Goal: Find specific page/section

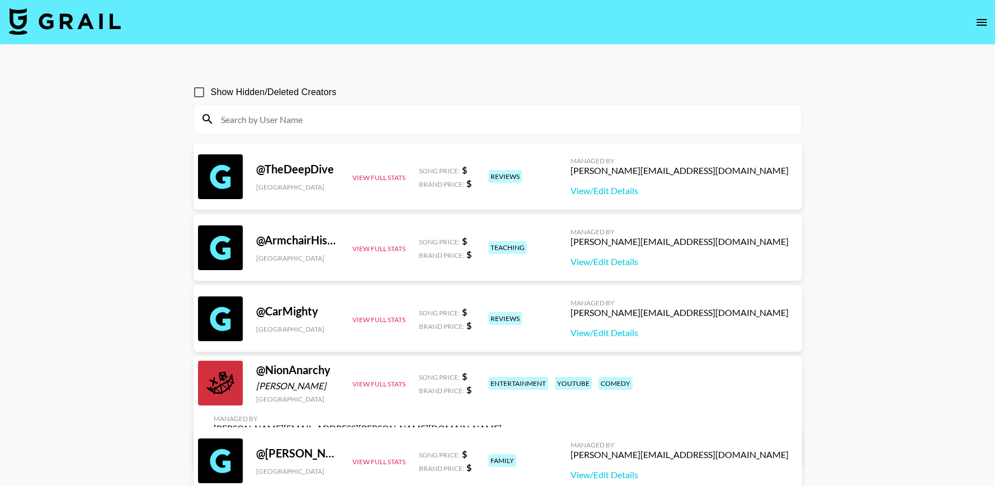
click at [353, 130] on div at bounding box center [497, 119] width 607 height 29
click at [330, 125] on input at bounding box center [504, 119] width 580 height 18
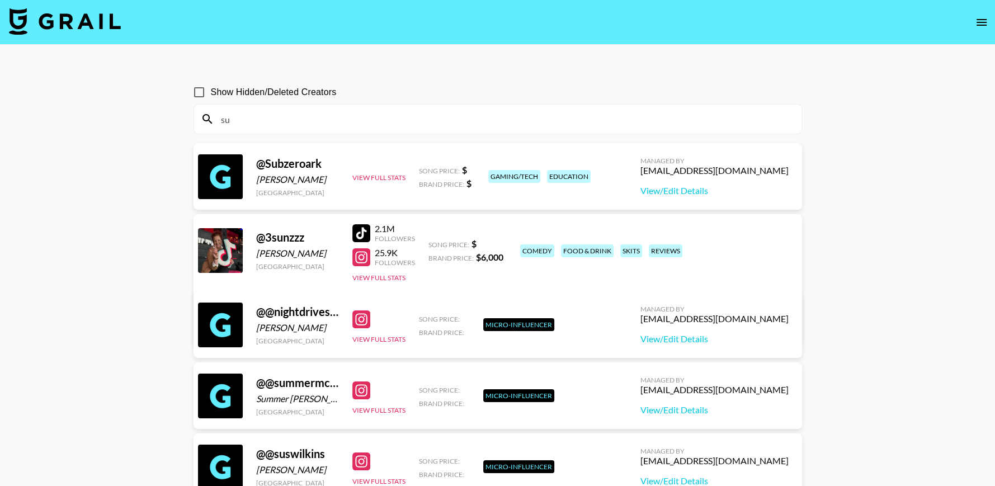
type input "s"
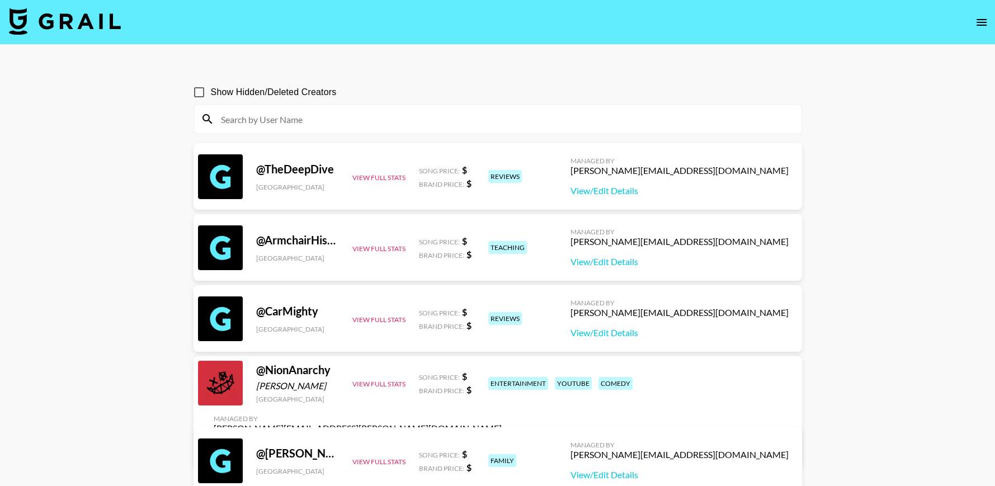
click at [203, 94] on input "Show Hidden/Deleted Creators" at bounding box center [198, 92] width 23 height 23
checkbox input "true"
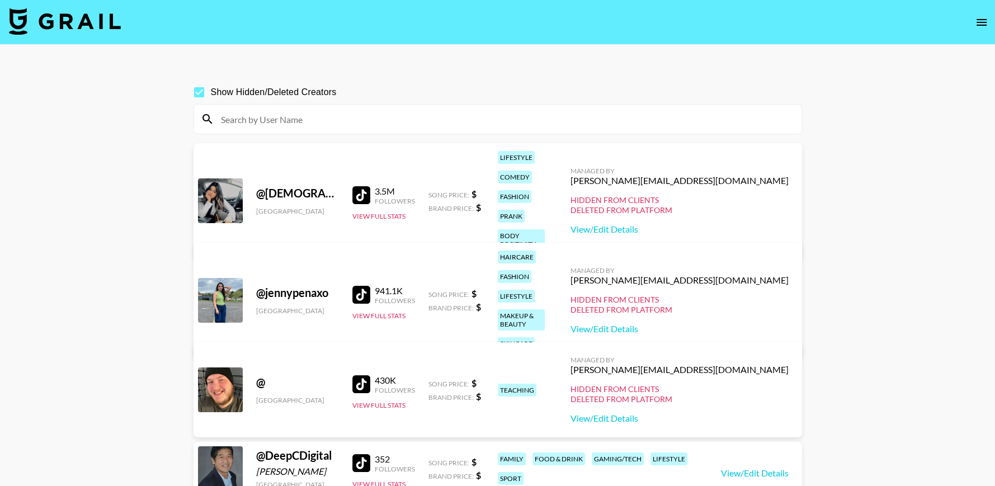
click at [239, 120] on input at bounding box center [504, 119] width 580 height 18
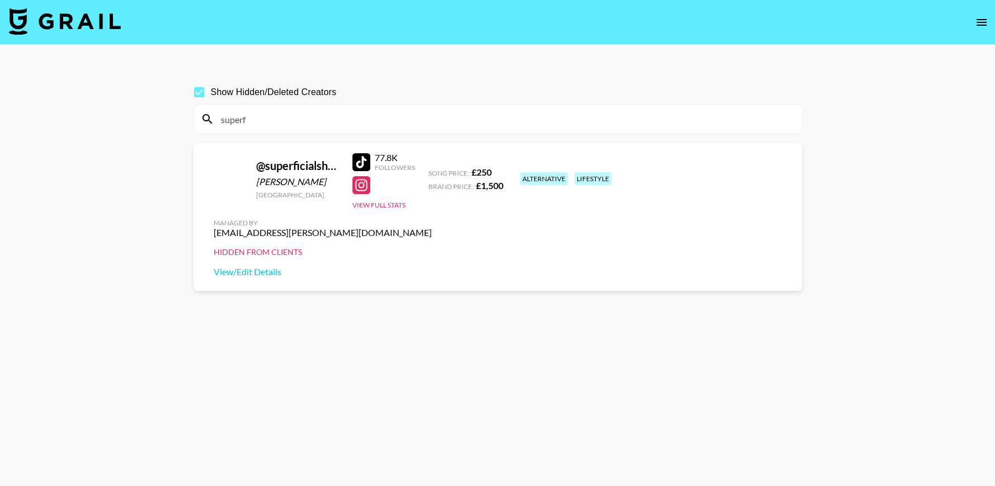
type input "superf"
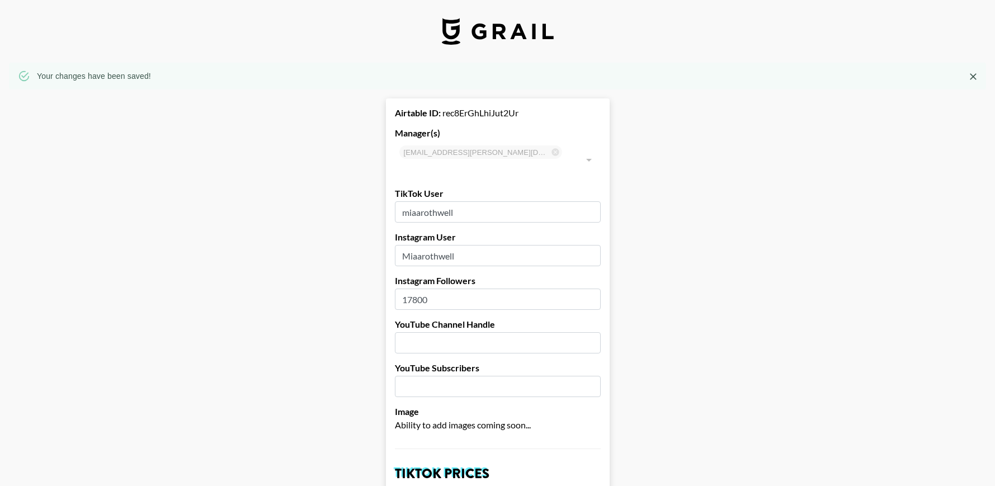
select select "GBP"
